Goal: Register for event/course

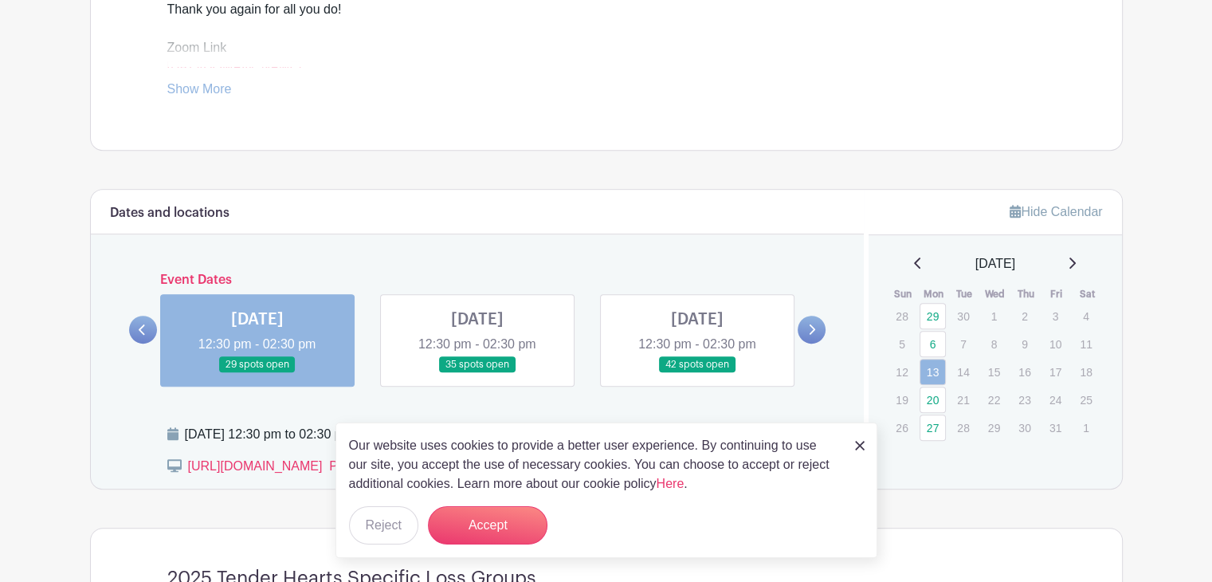
scroll to position [717, 0]
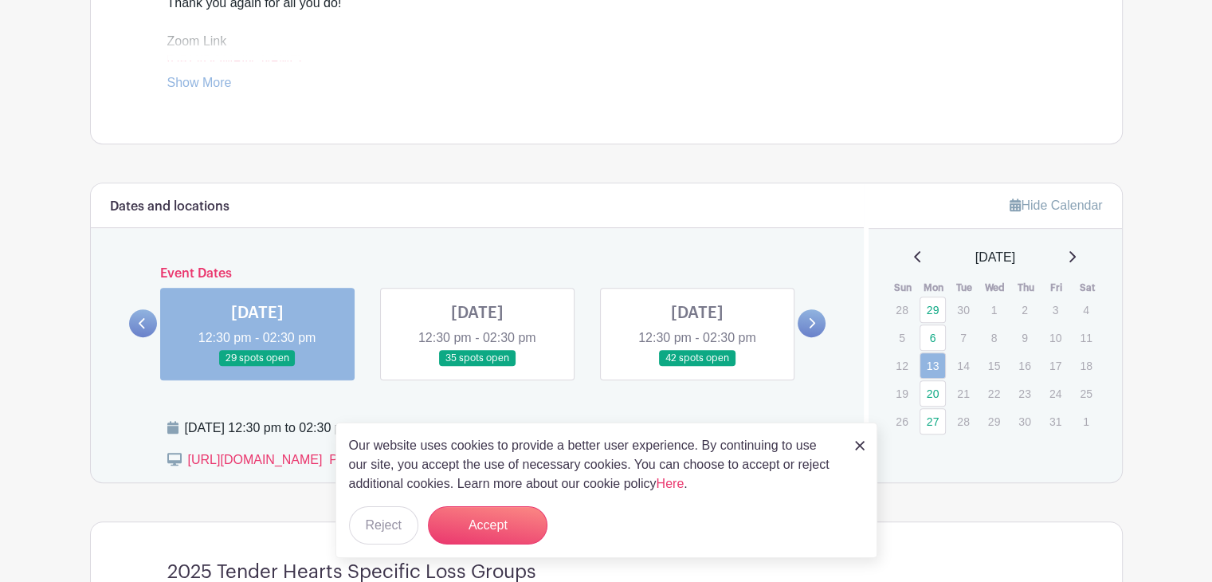
click at [257, 367] on link at bounding box center [257, 367] width 0 height 0
click at [492, 514] on button "Accept" at bounding box center [488, 525] width 120 height 38
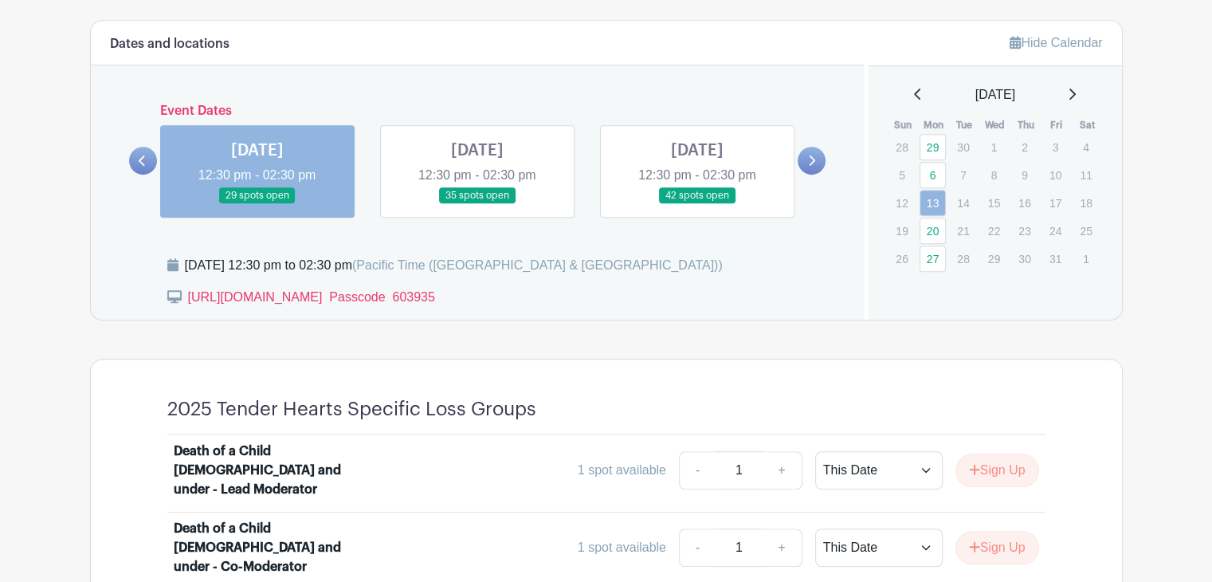
scroll to position [877, 0]
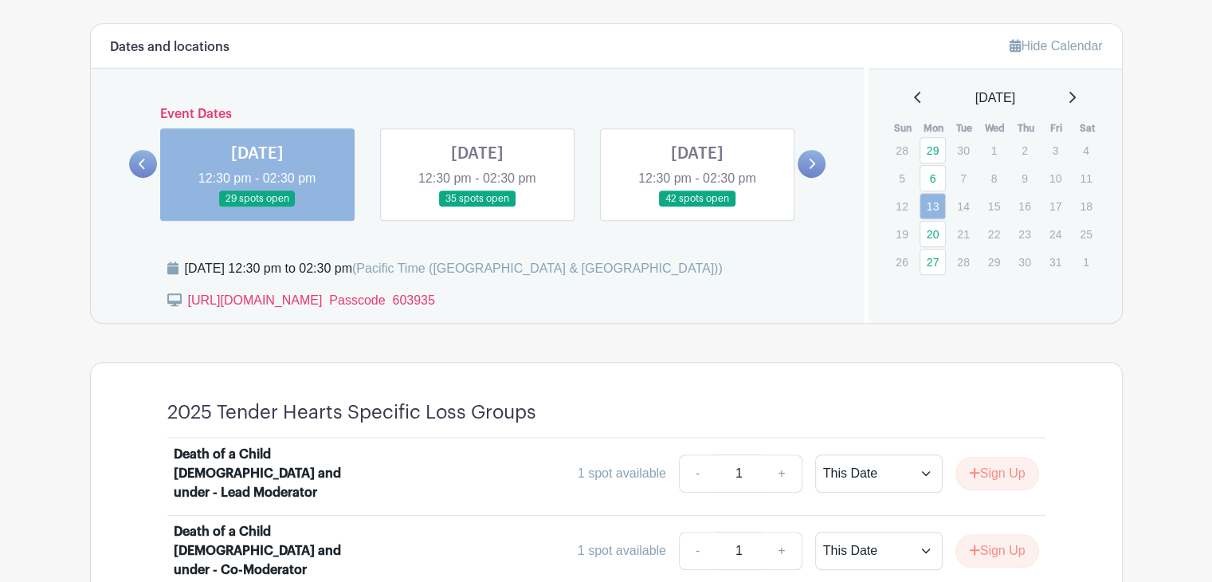
click at [477, 207] on link at bounding box center [477, 207] width 0 height 0
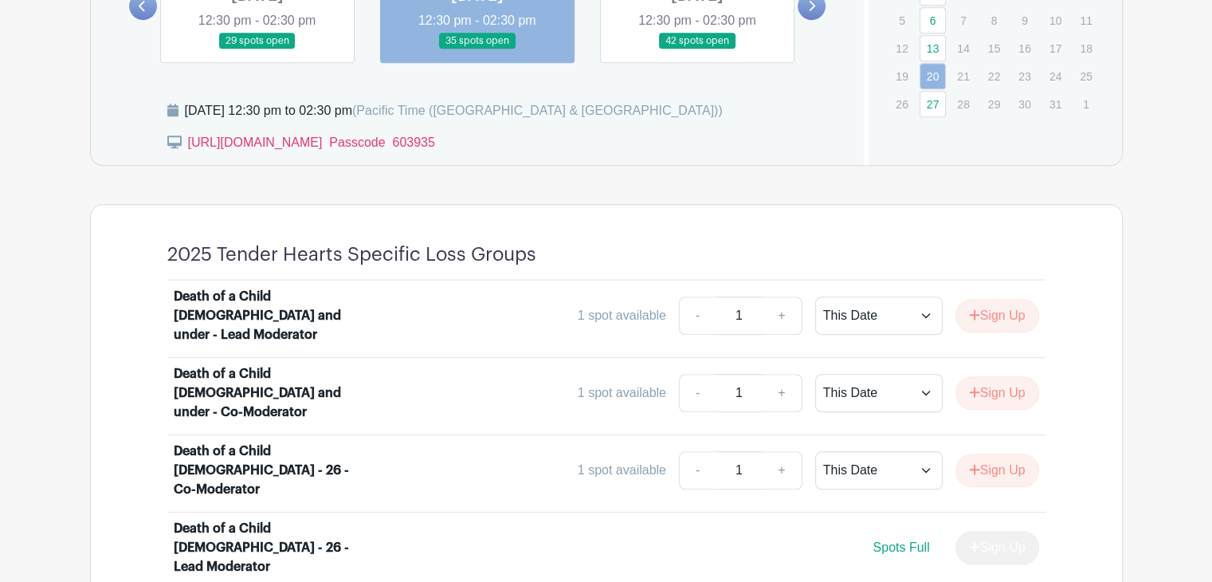
scroll to position [637, 0]
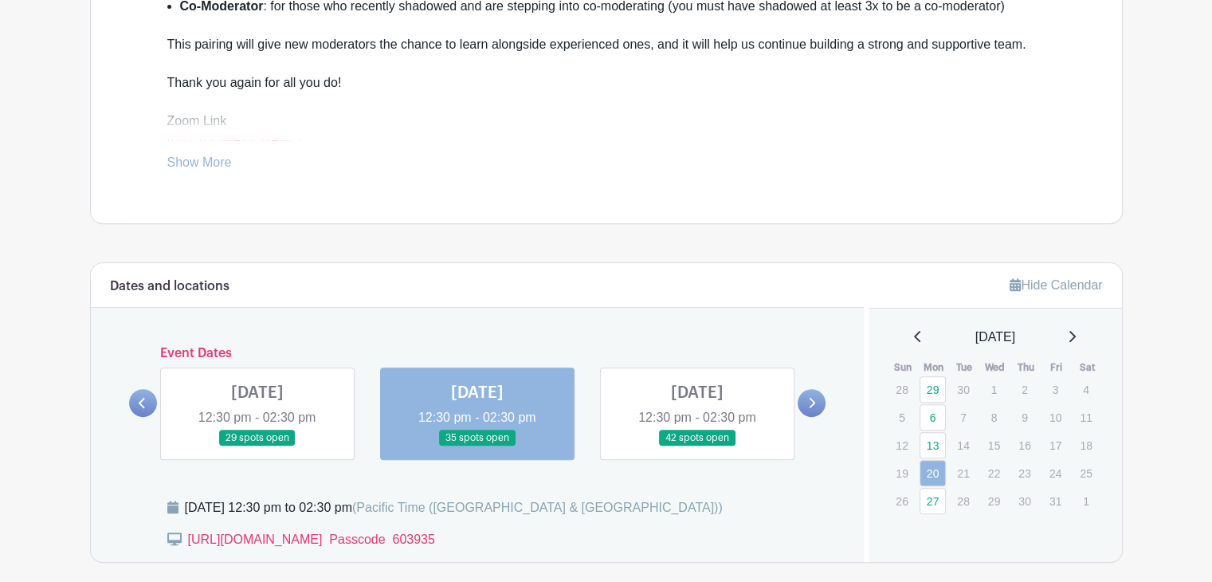
click at [810, 399] on icon at bounding box center [811, 403] width 7 height 12
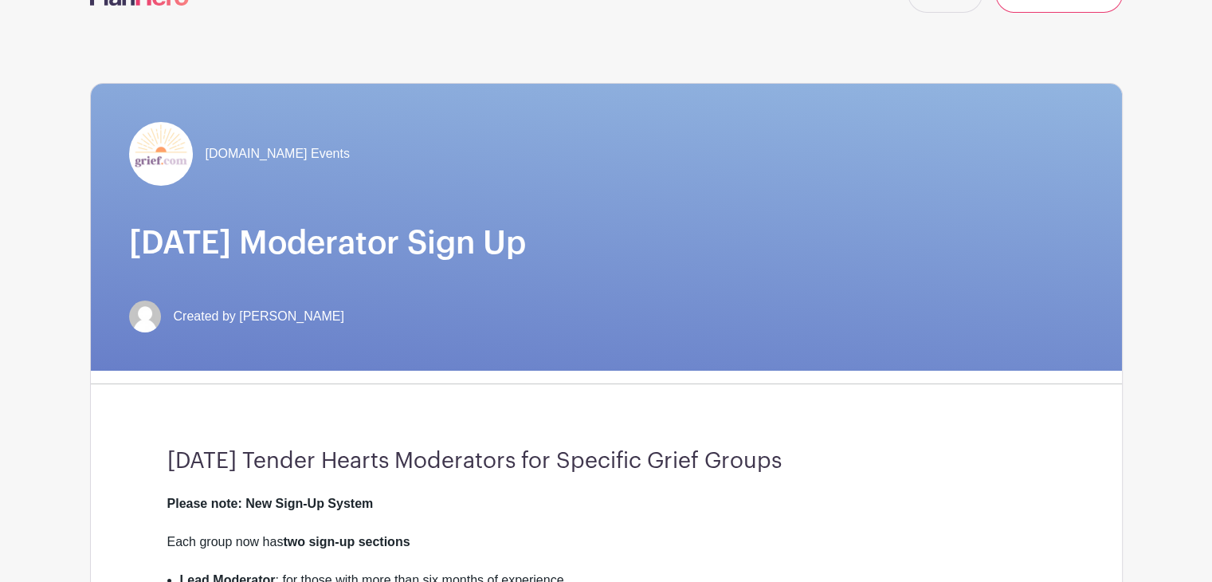
scroll to position [0, 0]
